Goal: Task Accomplishment & Management: Manage account settings

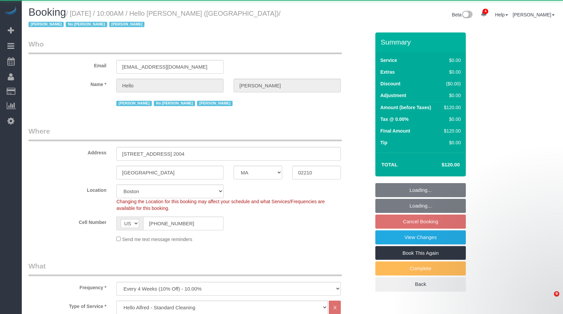
select select "MA"
select select "1"
select select "spot3"
select select "number:89"
select select "number:90"
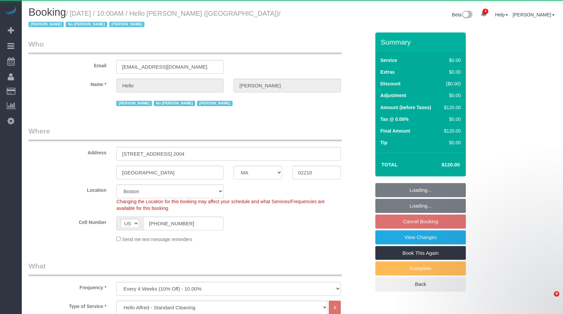
select select "number:15"
select select "number:6"
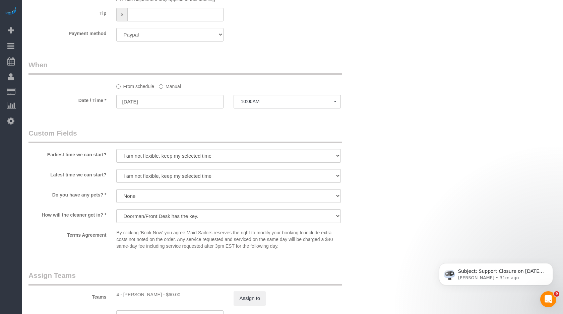
scroll to position [602, 0]
click at [175, 80] on div "From schedule Manual" at bounding box center [199, 75] width 352 height 30
click at [175, 84] on label "Manual" at bounding box center [170, 84] width 22 height 9
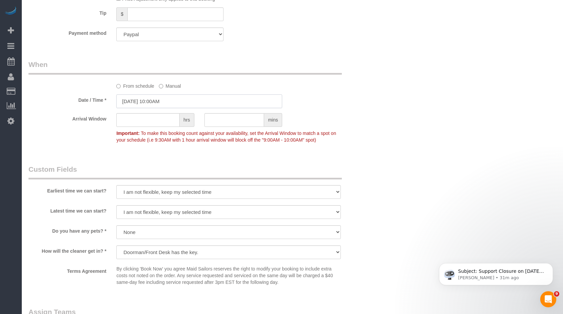
click at [172, 99] on input "09/09/2025 10:00AM" at bounding box center [199, 102] width 166 height 14
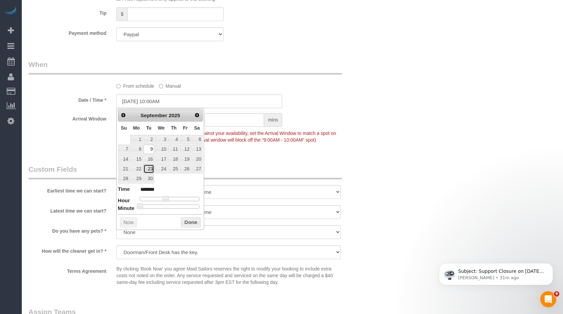
click at [148, 171] on link "23" at bounding box center [148, 169] width 11 height 9
type input "09/23/2025 10:00AM"
click at [193, 224] on button "Done" at bounding box center [191, 223] width 20 height 11
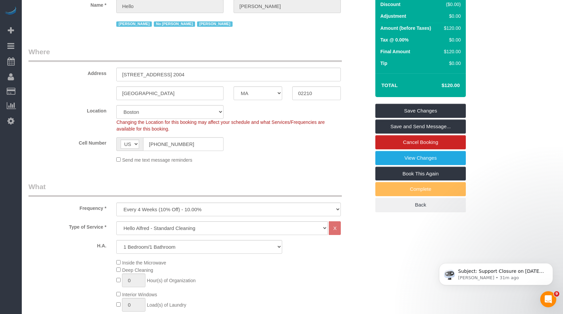
scroll to position [0, 0]
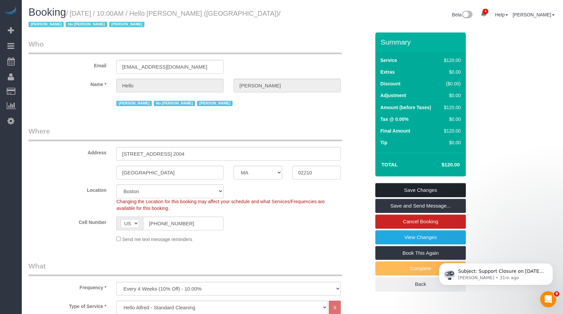
click at [402, 188] on link "Save Changes" at bounding box center [420, 190] width 90 height 14
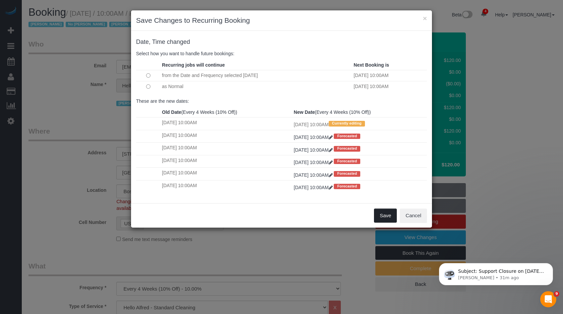
click at [378, 210] on button "Save" at bounding box center [385, 216] width 23 height 14
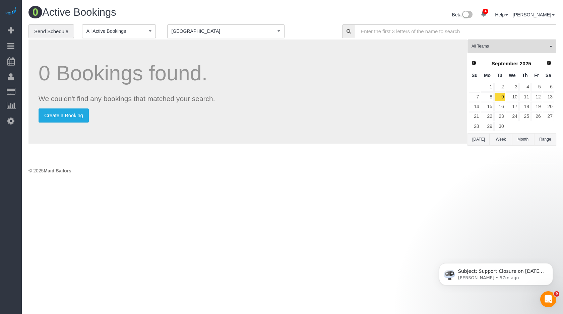
click at [475, 139] on button "[DATE]" at bounding box center [479, 139] width 22 height 12
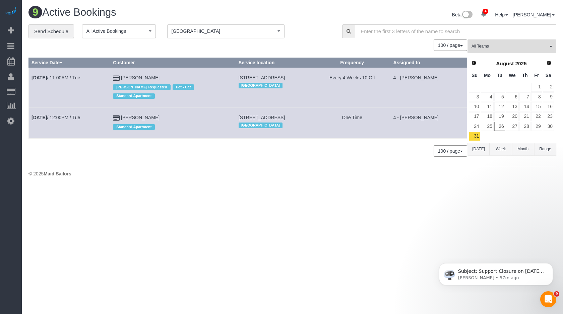
click at [225, 29] on span "[GEOGRAPHIC_DATA]" at bounding box center [224, 31] width 104 height 7
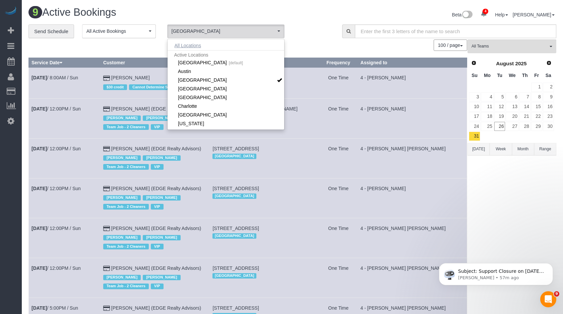
click at [192, 45] on button "All Locations" at bounding box center [188, 45] width 41 height 9
click at [387, 85] on td "4 - [PERSON_NAME]" at bounding box center [412, 83] width 109 height 31
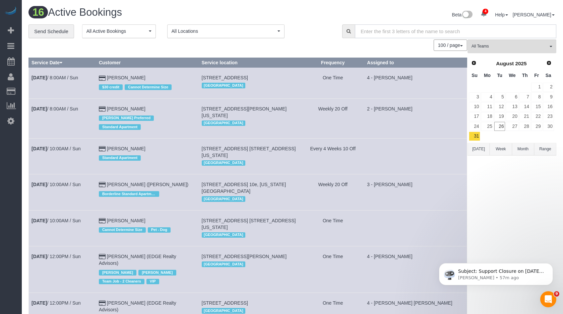
click at [454, 32] on input "text" at bounding box center [455, 31] width 201 height 14
click at [476, 154] on button "[DATE]" at bounding box center [479, 149] width 22 height 12
click at [419, 28] on input "text" at bounding box center [455, 31] width 201 height 14
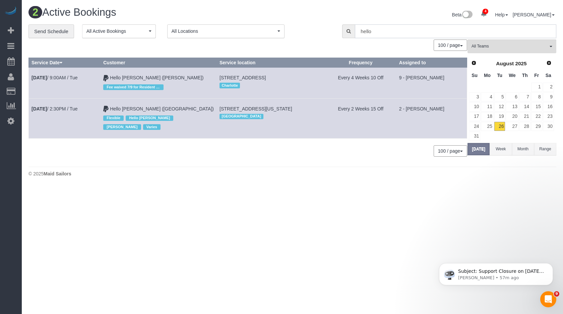
type input "hello"
click at [11, 117] on icon at bounding box center [10, 121] width 7 height 8
select select "425"
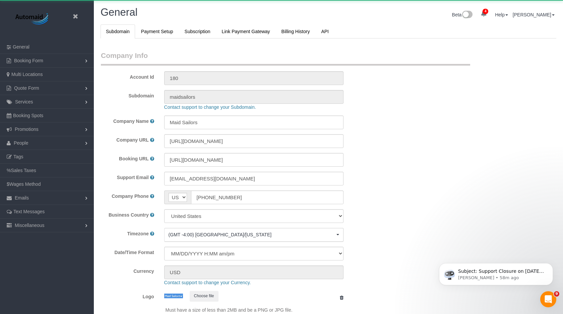
scroll to position [1428, 563]
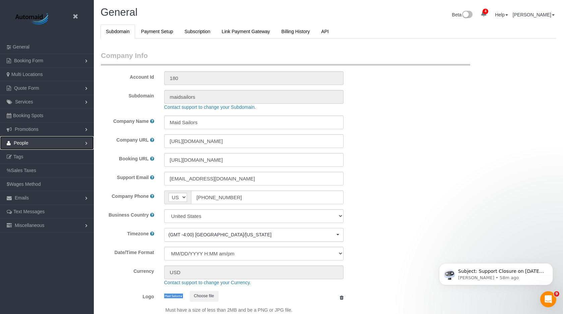
click at [27, 141] on span "People" at bounding box center [21, 142] width 15 height 5
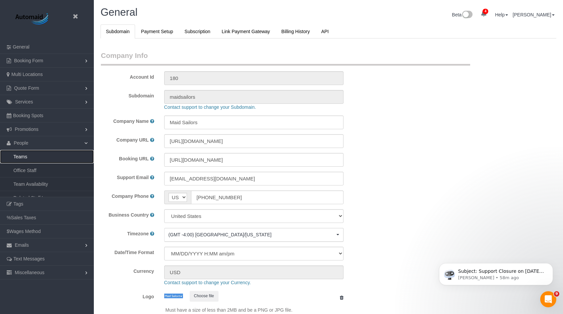
click at [29, 158] on link "Teams" at bounding box center [47, 156] width 94 height 13
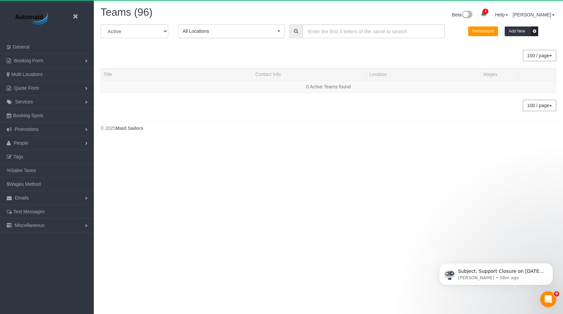
scroll to position [141, 563]
click at [387, 33] on input "text" at bounding box center [373, 31] width 142 height 14
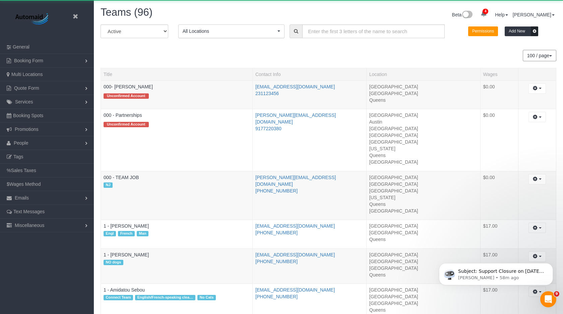
scroll to position [3102, 563]
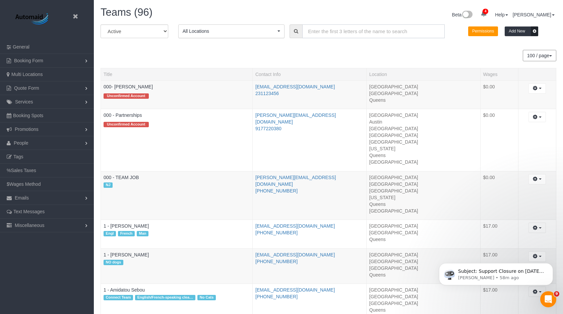
click at [387, 33] on input "text" at bounding box center [373, 31] width 142 height 14
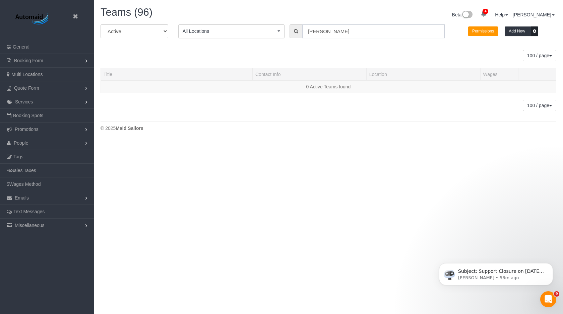
scroll to position [157, 563]
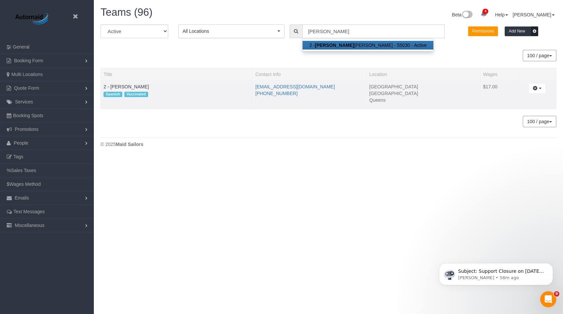
type input "marilu"
drag, startPoint x: 305, startPoint y: 86, endPoint x: 250, endPoint y: 86, distance: 55.3
click at [250, 86] on tr "2 - Marilu Quintero Spanish Vaccinated uliram.qq@gmail.com (718) 787-6432 Manha…" at bounding box center [328, 94] width 455 height 29
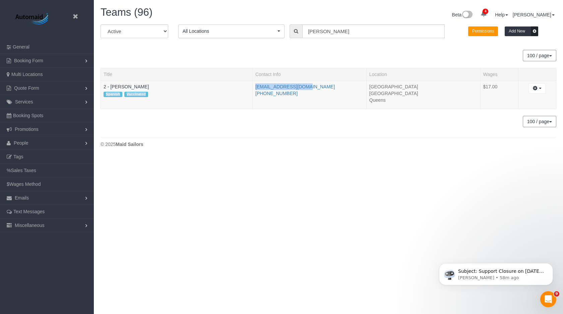
copy tr "Spanish Vaccinated uliram.qq@gmail.com"
drag, startPoint x: 151, startPoint y: 87, endPoint x: 111, endPoint y: 87, distance: 40.2
click at [111, 87] on td "2 - Marilu Quintero Spanish Vaccinated" at bounding box center [177, 94] width 152 height 29
copy link "Marilu Quintero"
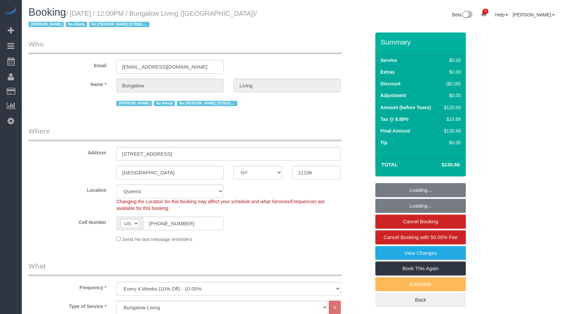
select select "NY"
select select "spot1"
select select "number:89"
select select "number:90"
select select "number:15"
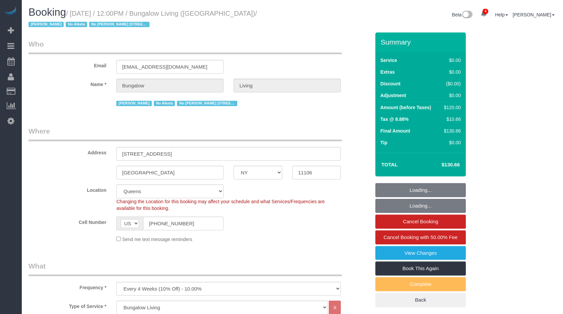
select select "number:7"
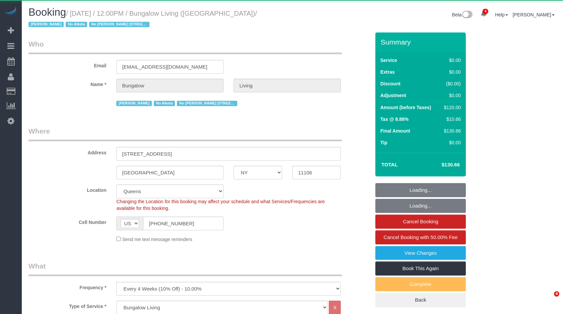
select select "NY"
select select "object:905"
select select "spot1"
select select "number:89"
select select "number:90"
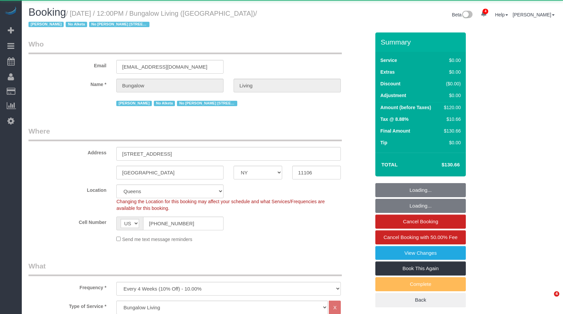
select select "number:15"
select select "number:7"
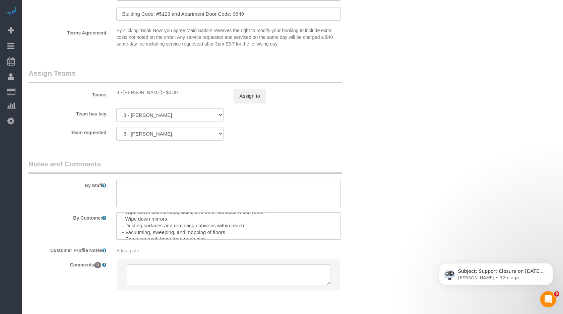
scroll to position [100, 0]
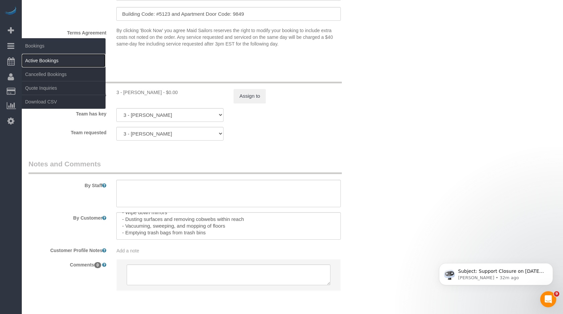
click at [32, 57] on link "Active Bookings" at bounding box center [64, 60] width 84 height 13
